Goal: Information Seeking & Learning: Learn about a topic

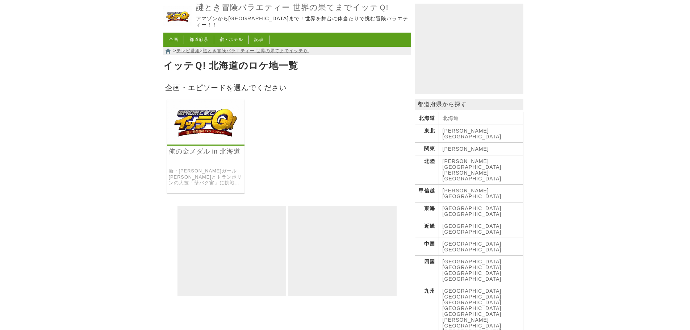
scroll to position [145, 0]
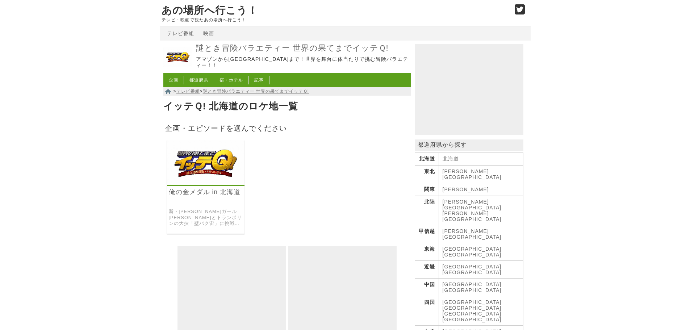
click at [454, 162] on link "北海道" at bounding box center [451, 159] width 16 height 6
click at [453, 161] on link "北海道" at bounding box center [451, 159] width 16 height 6
click at [209, 213] on link "新・[PERSON_NAME]ガール[PERSON_NAME]とトランポリンの大技「壁バク宙」に挑戦した企画。" at bounding box center [206, 218] width 74 height 18
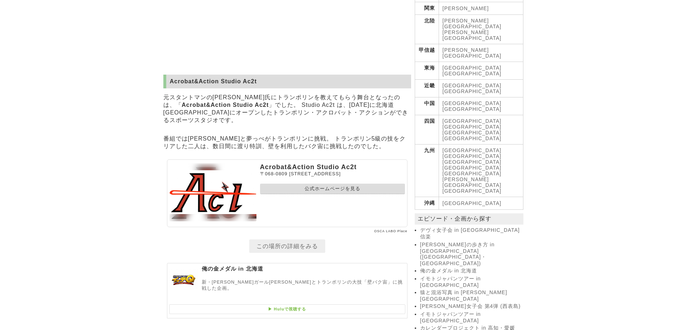
scroll to position [290, 0]
